Goal: Information Seeking & Learning: Learn about a topic

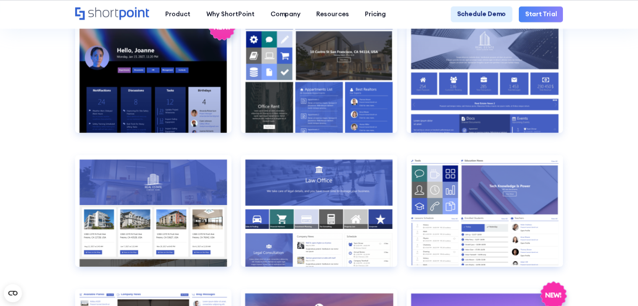
scroll to position [827, 0]
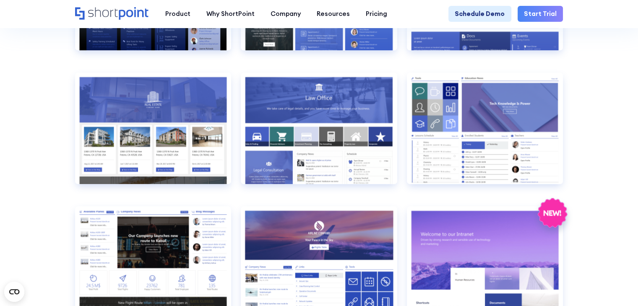
drag, startPoint x: 2167, startPoint y: 2, endPoint x: 415, endPoint y: 10, distance: 1751.7
click at [415, 10] on nav "Product works with SharePoint Microsoft Teams SAP Explore Templates Elements In…" at bounding box center [360, 14] width 406 height 16
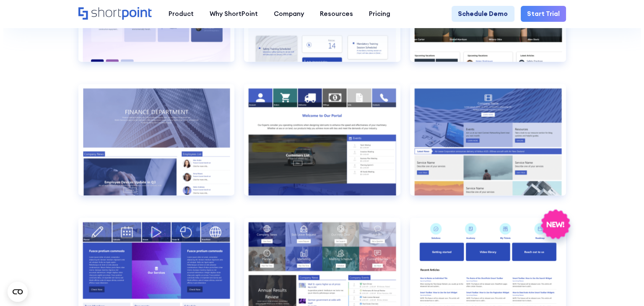
scroll to position [1498, 0]
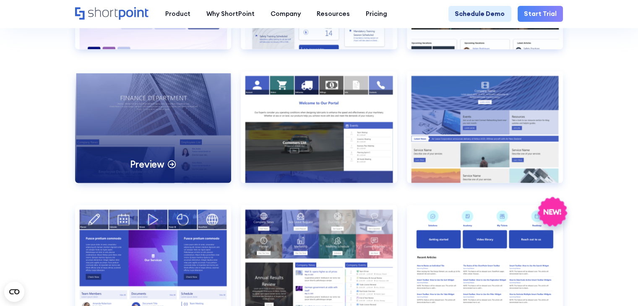
click at [207, 172] on div "Preview" at bounding box center [153, 127] width 156 height 112
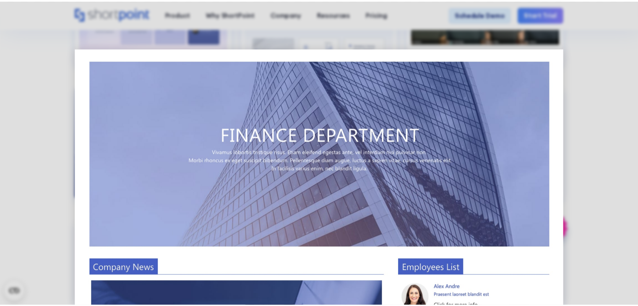
scroll to position [0, 0]
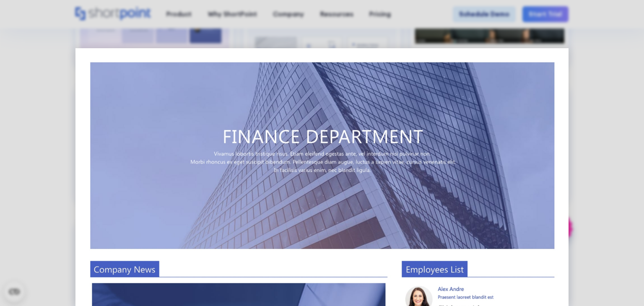
click at [36, 64] on div at bounding box center [322, 153] width 644 height 306
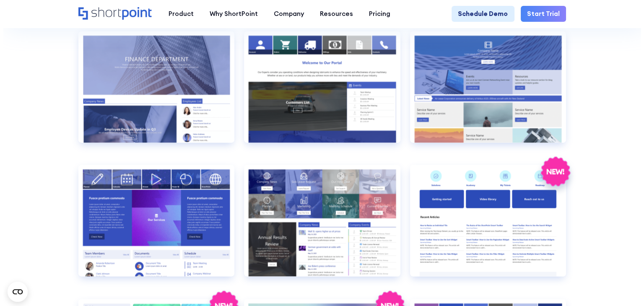
scroll to position [1623, 0]
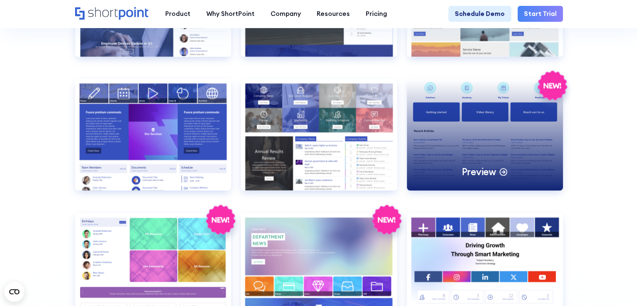
click at [541, 168] on div "Preview" at bounding box center [485, 135] width 156 height 112
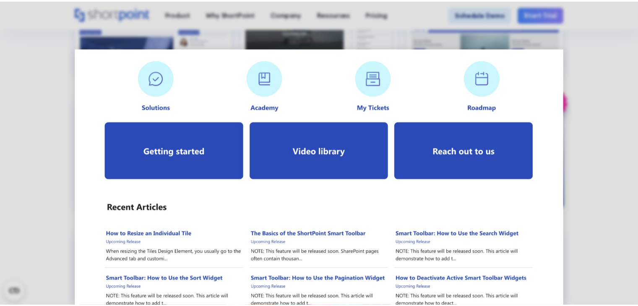
scroll to position [0, 0]
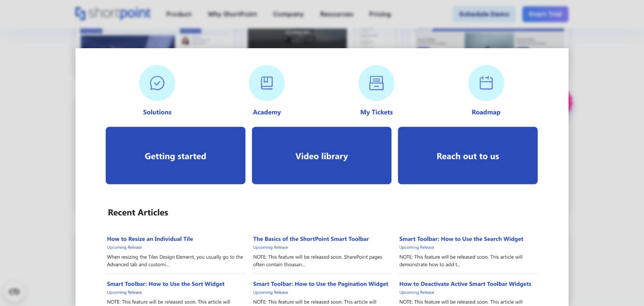
click at [615, 146] on div at bounding box center [322, 153] width 644 height 306
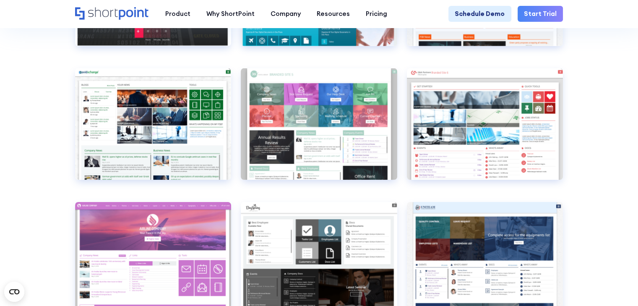
scroll to position [2630, 0]
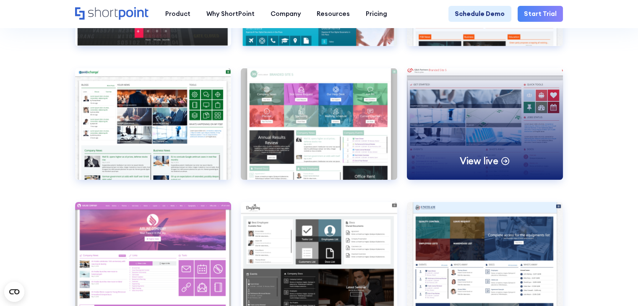
click at [498, 174] on div "View live" at bounding box center [485, 124] width 156 height 112
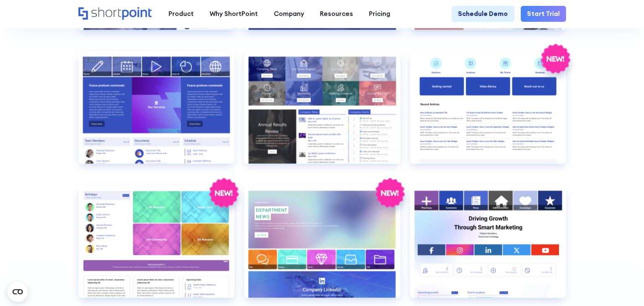
scroll to position [1623, 0]
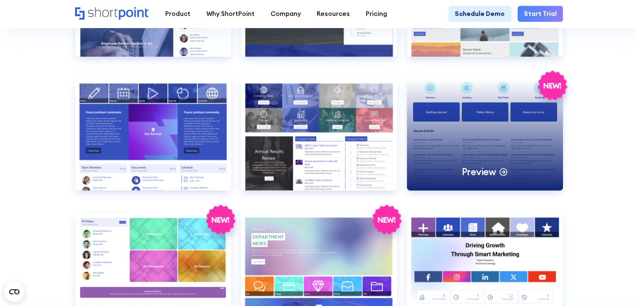
click at [483, 143] on div "Preview" at bounding box center [485, 135] width 156 height 112
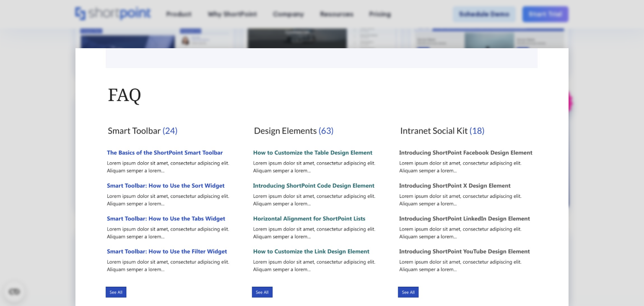
scroll to position [481, 0]
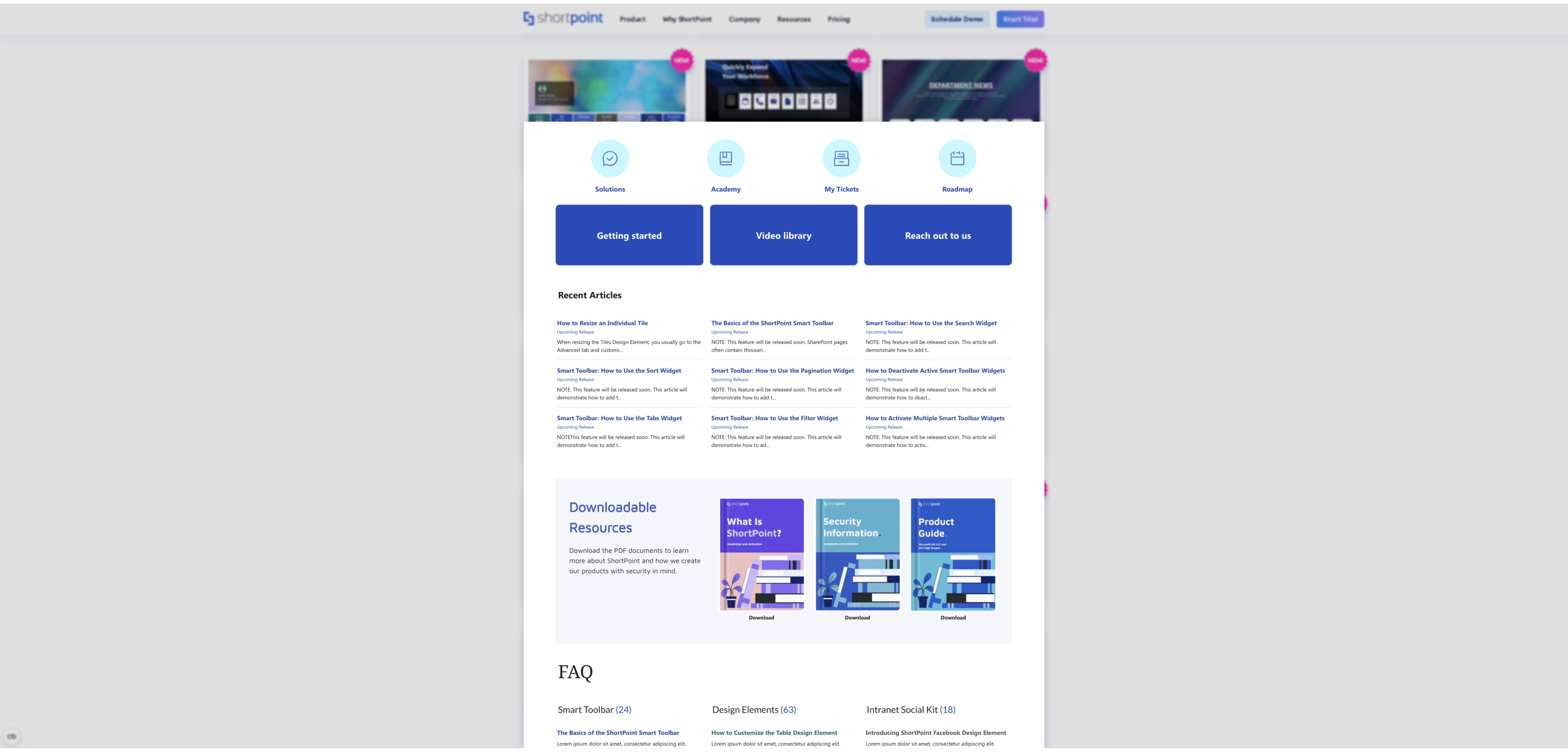
scroll to position [1013, 0]
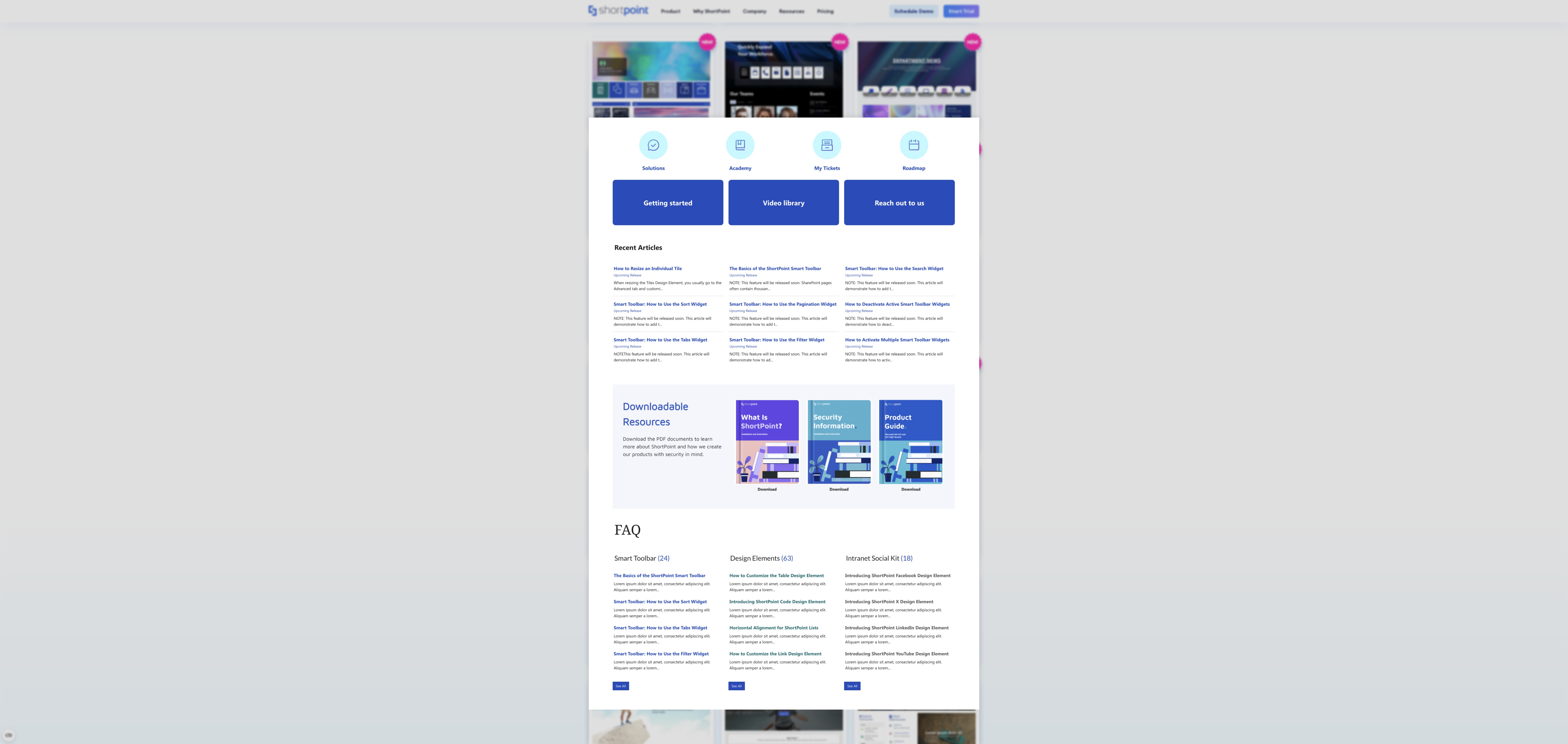
click at [1200, 356] on div at bounding box center [784, 372] width 1568 height 744
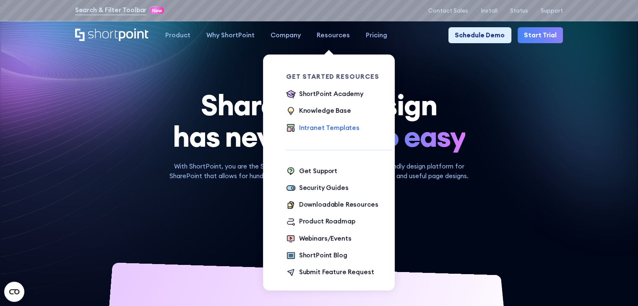
click at [333, 128] on div "Intranet Templates" at bounding box center [329, 128] width 60 height 10
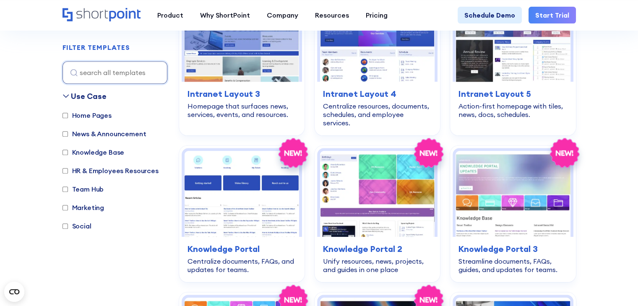
scroll to position [839, 0]
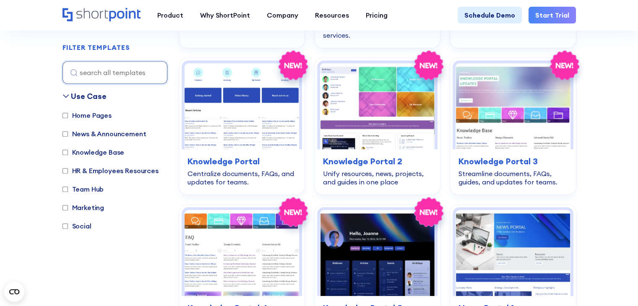
click at [280, 115] on img at bounding box center [241, 106] width 114 height 86
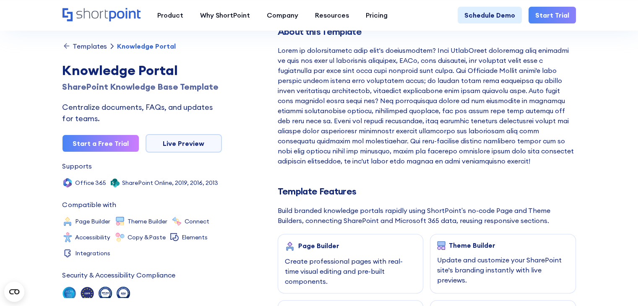
scroll to position [210, 0]
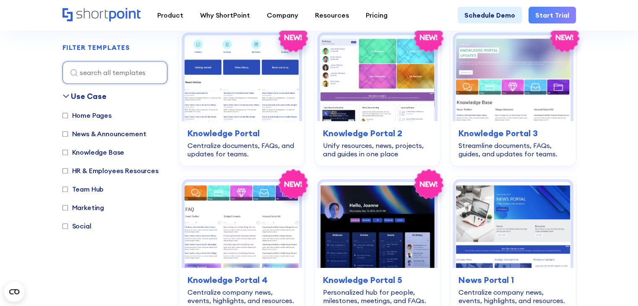
scroll to position [755, 0]
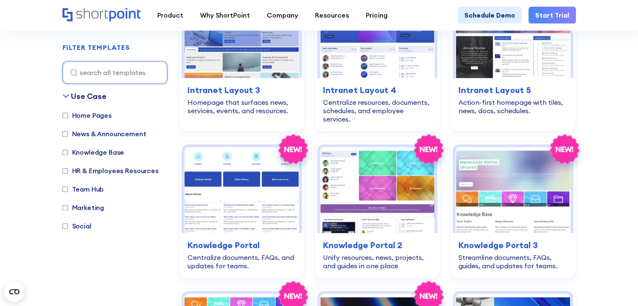
click at [376, 159] on img at bounding box center [377, 190] width 114 height 86
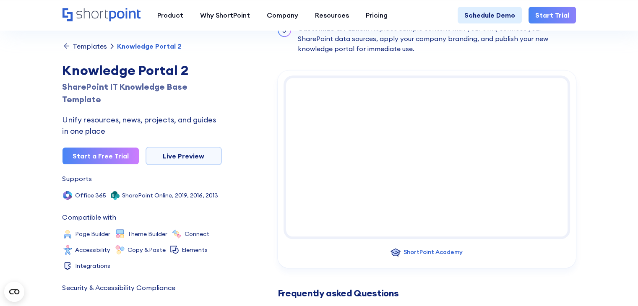
scroll to position [1006, 0]
